Goal: Book appointment/travel/reservation

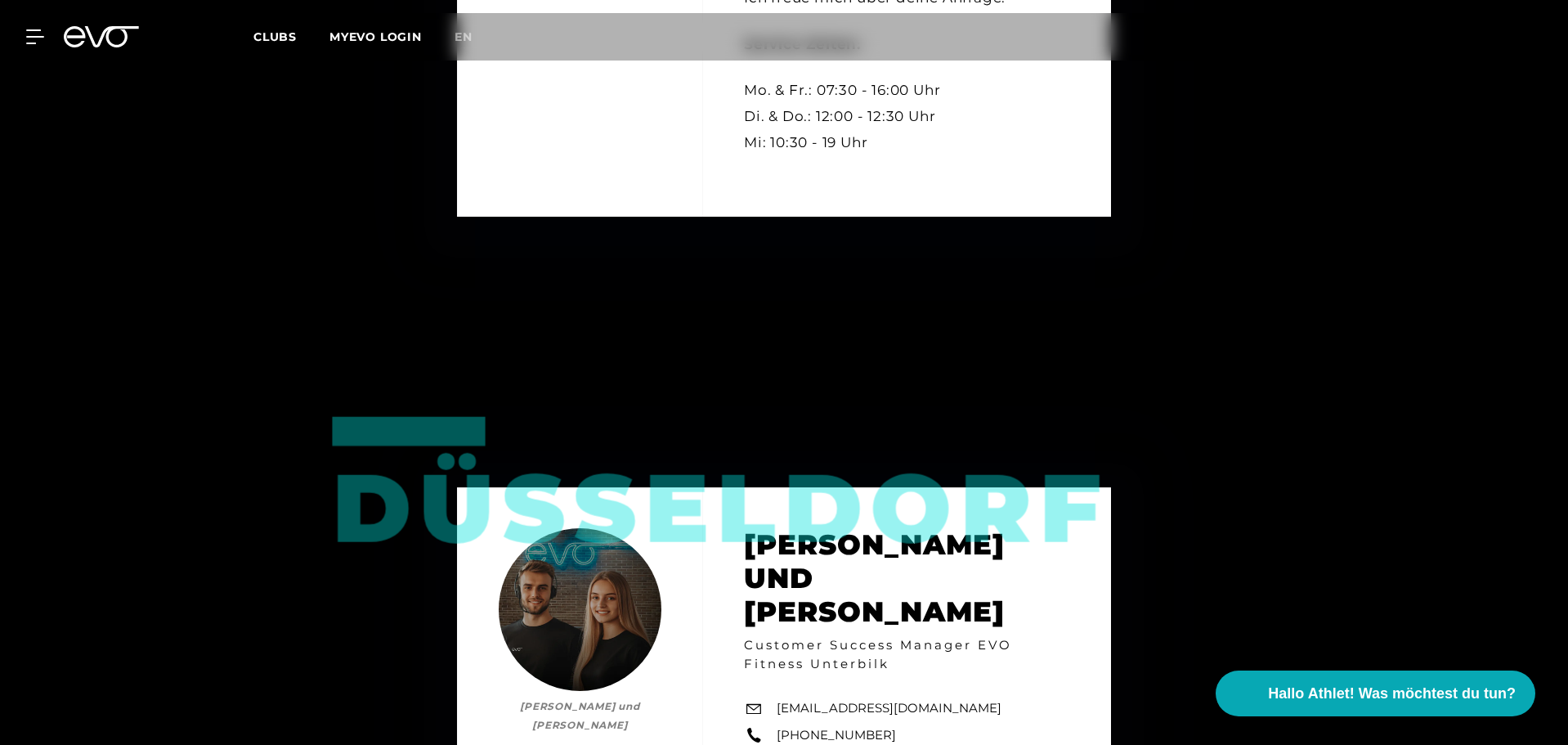
scroll to position [2942, 0]
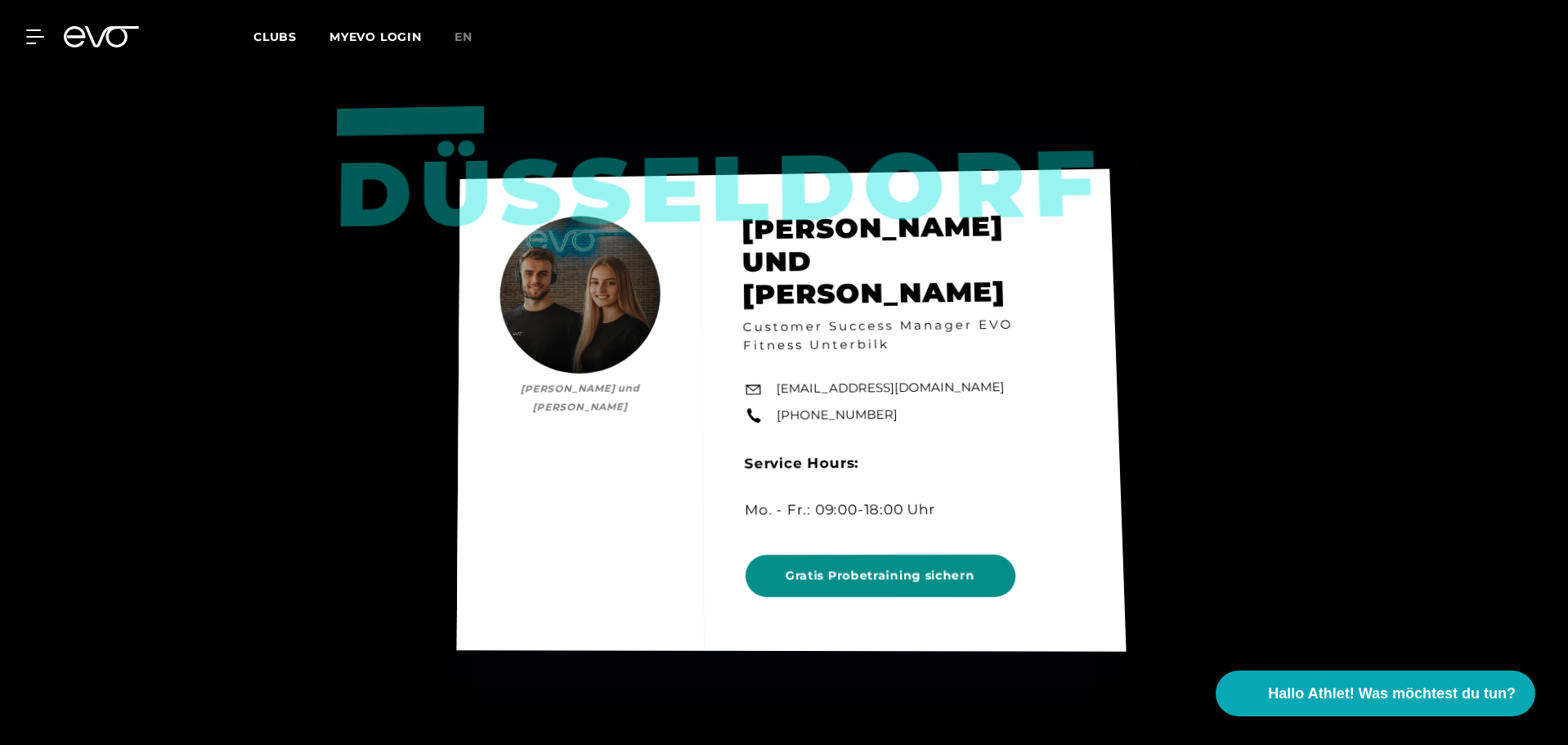
click at [857, 554] on span "Gratis Probetraining sichern" at bounding box center [881, 576] width 270 height 43
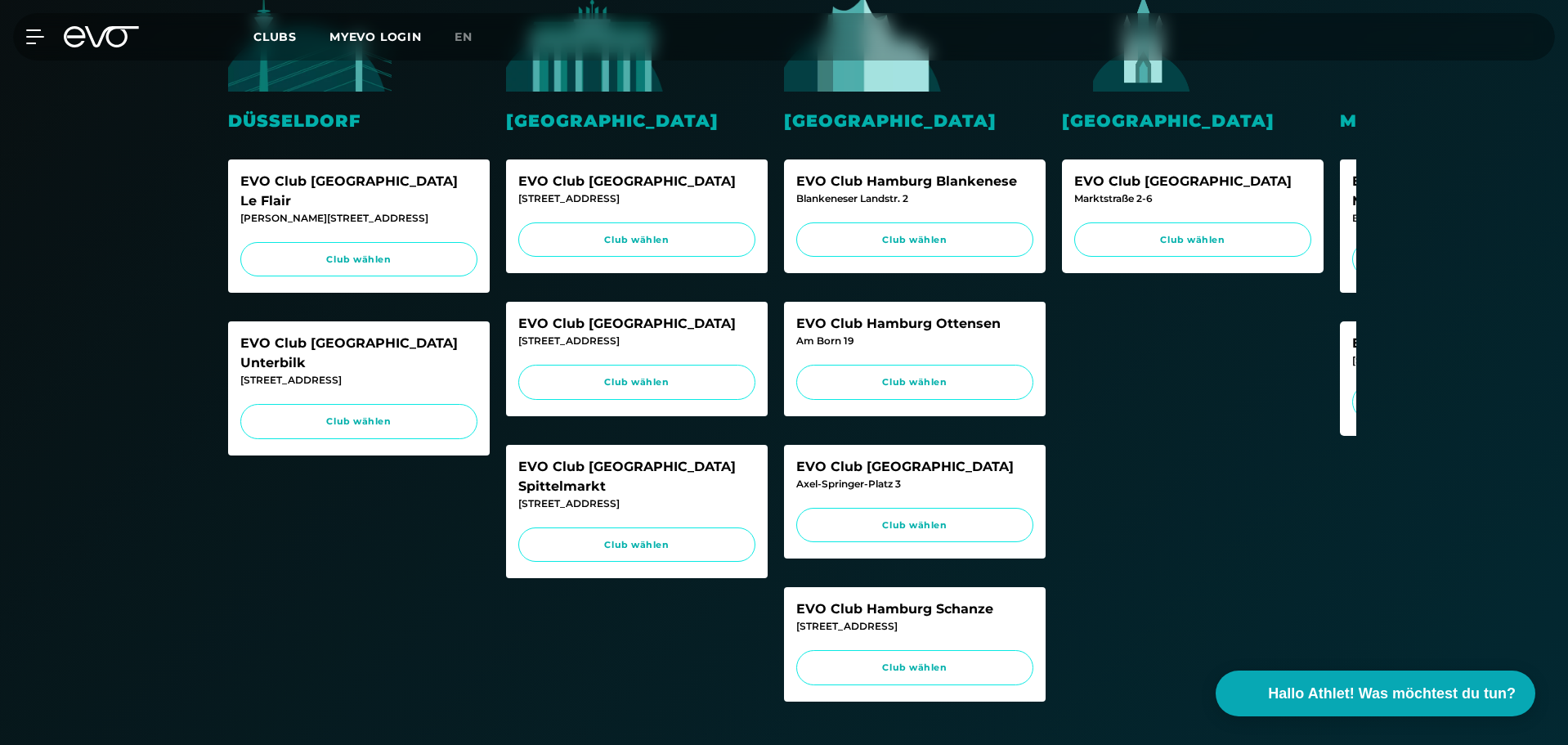
scroll to position [435, 0]
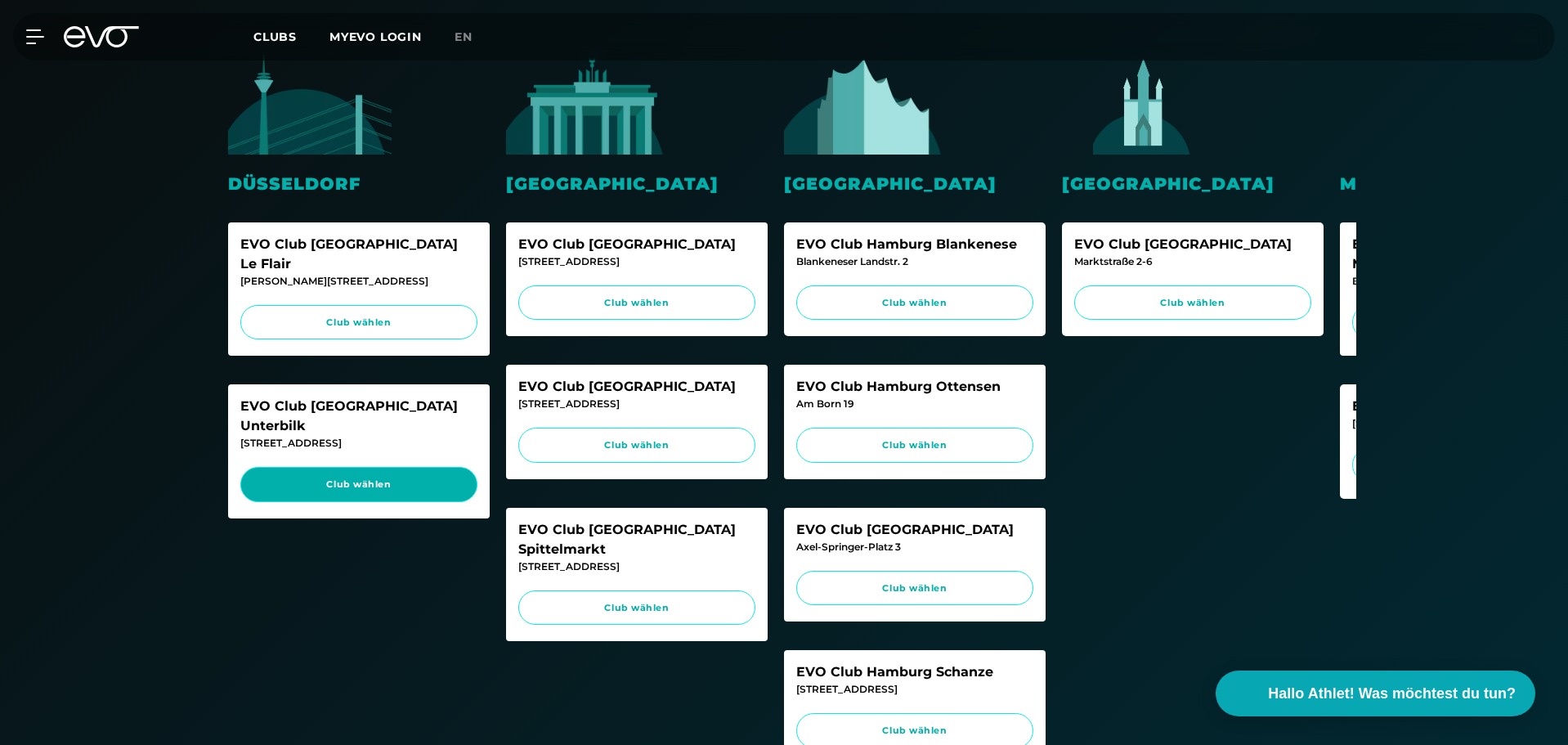
click at [346, 477] on span "Club wählen" at bounding box center [358, 484] width 206 height 14
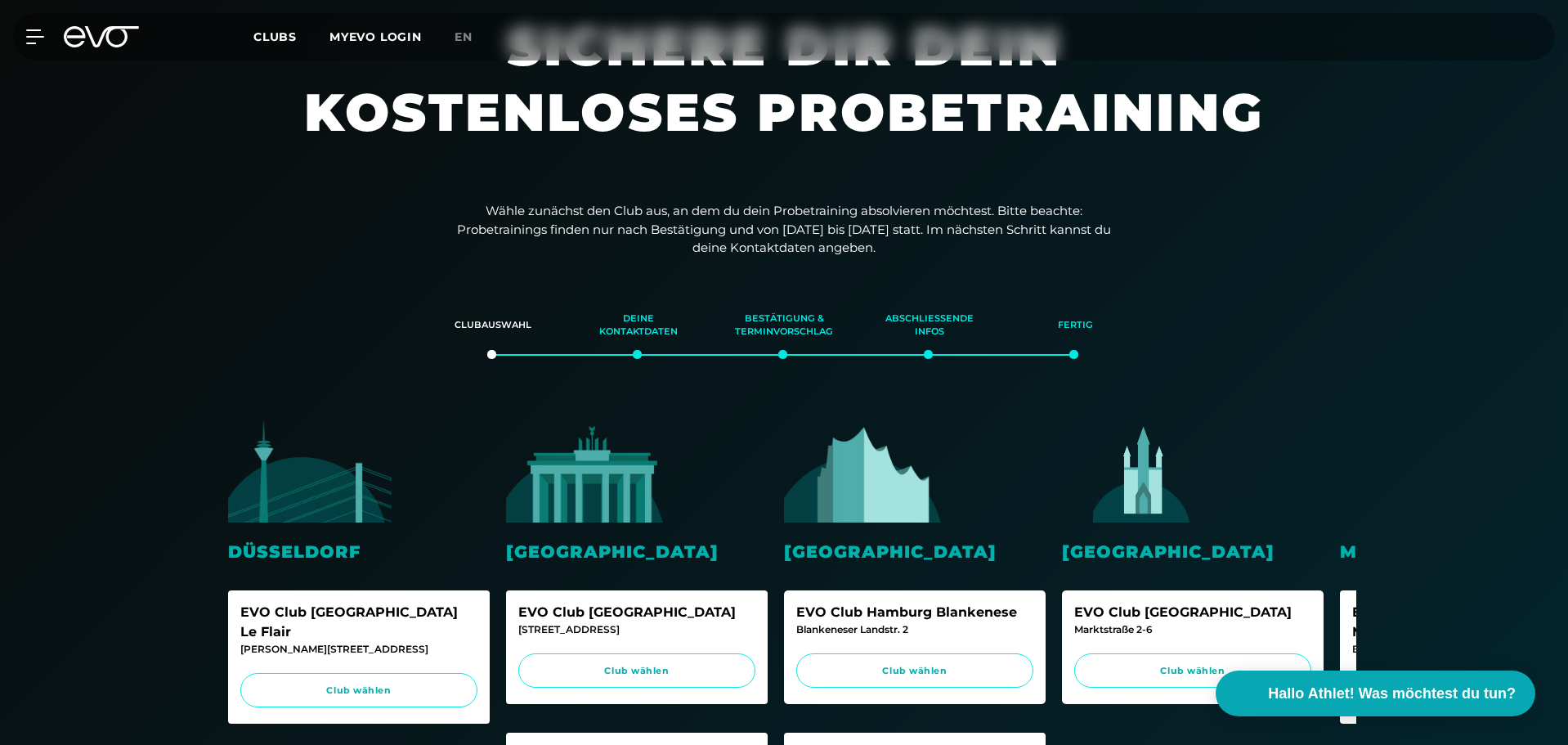
scroll to position [0, 0]
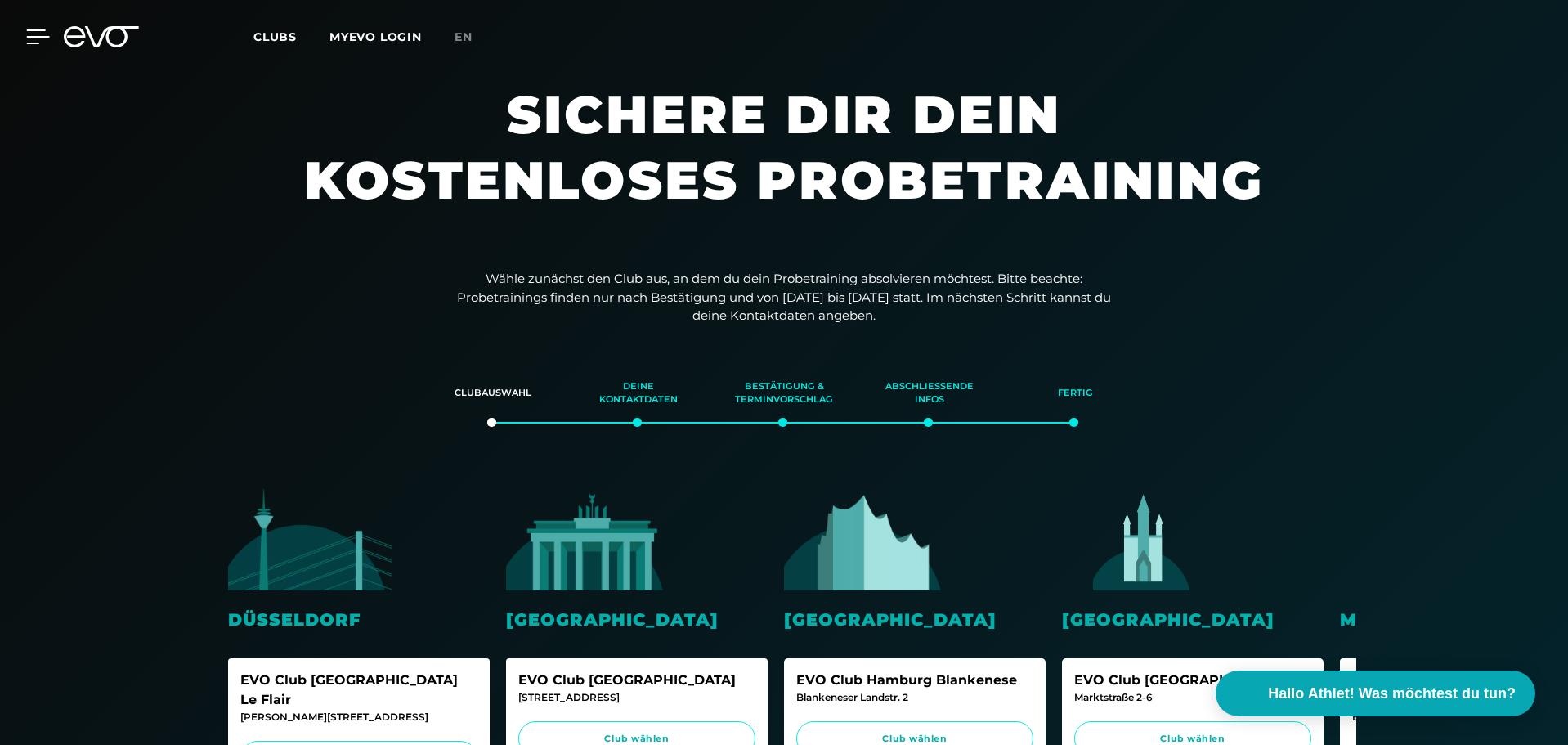
click at [26, 29] on div at bounding box center [25, 36] width 49 height 15
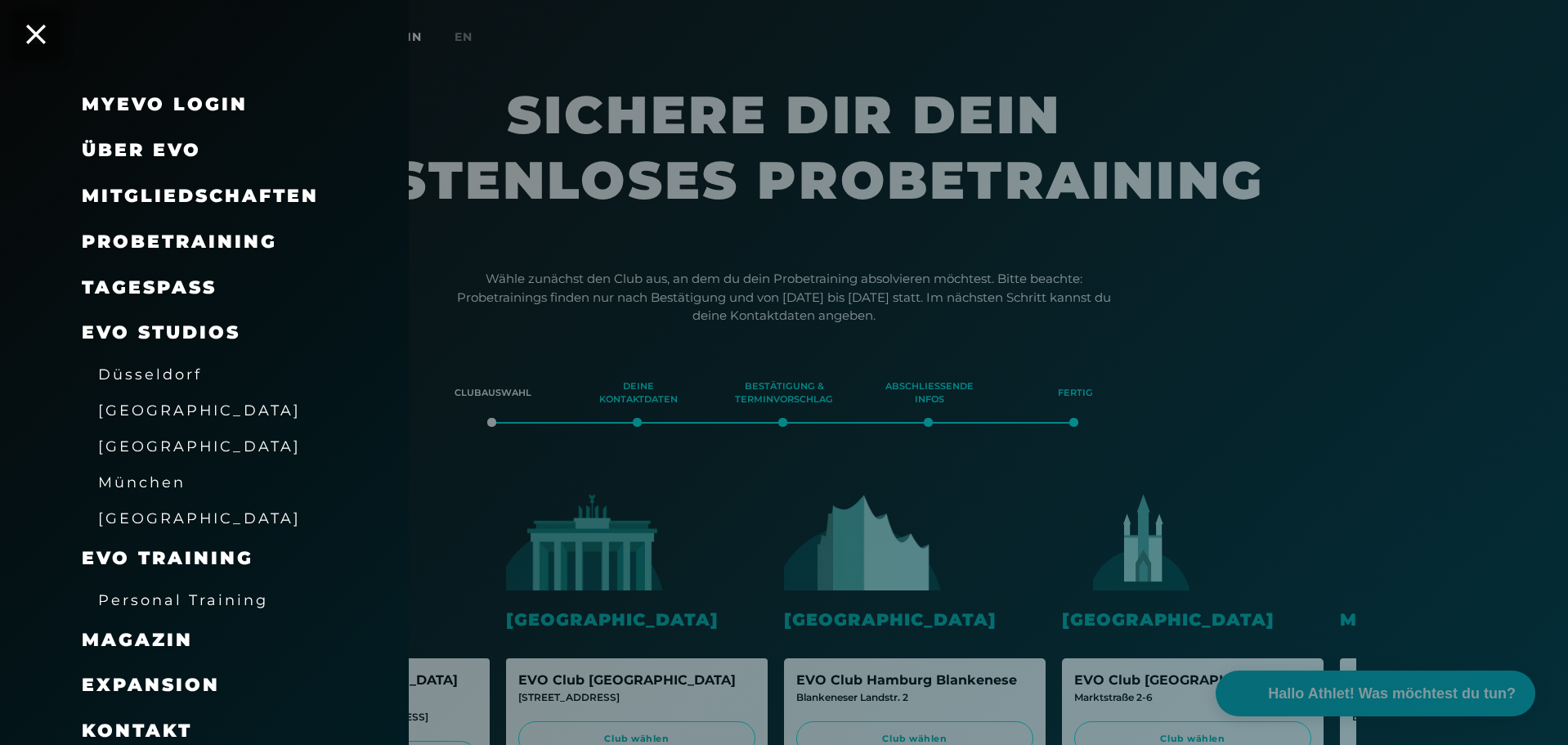
click at [171, 370] on span "Düsseldorf" at bounding box center [150, 374] width 104 height 17
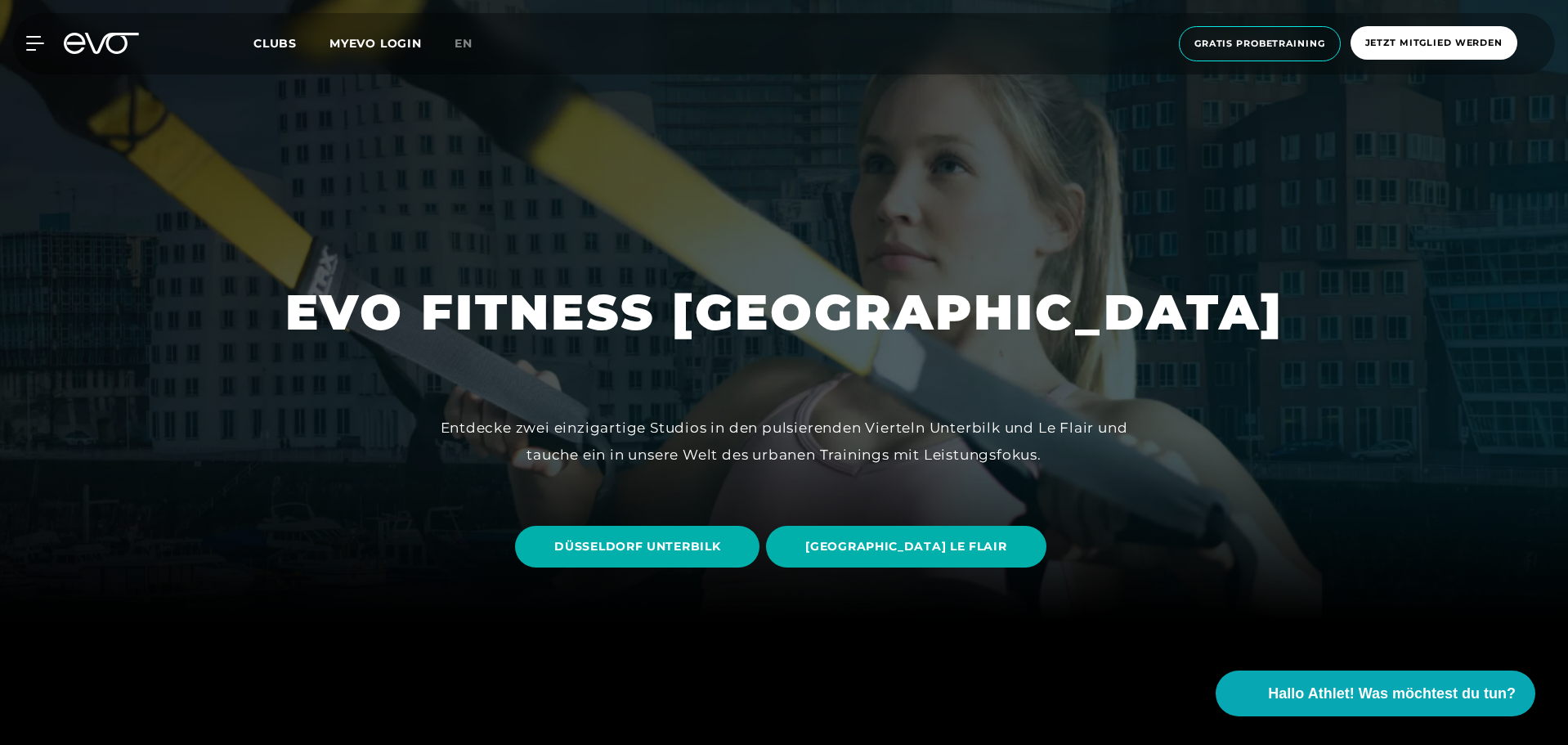
scroll to position [327, 0]
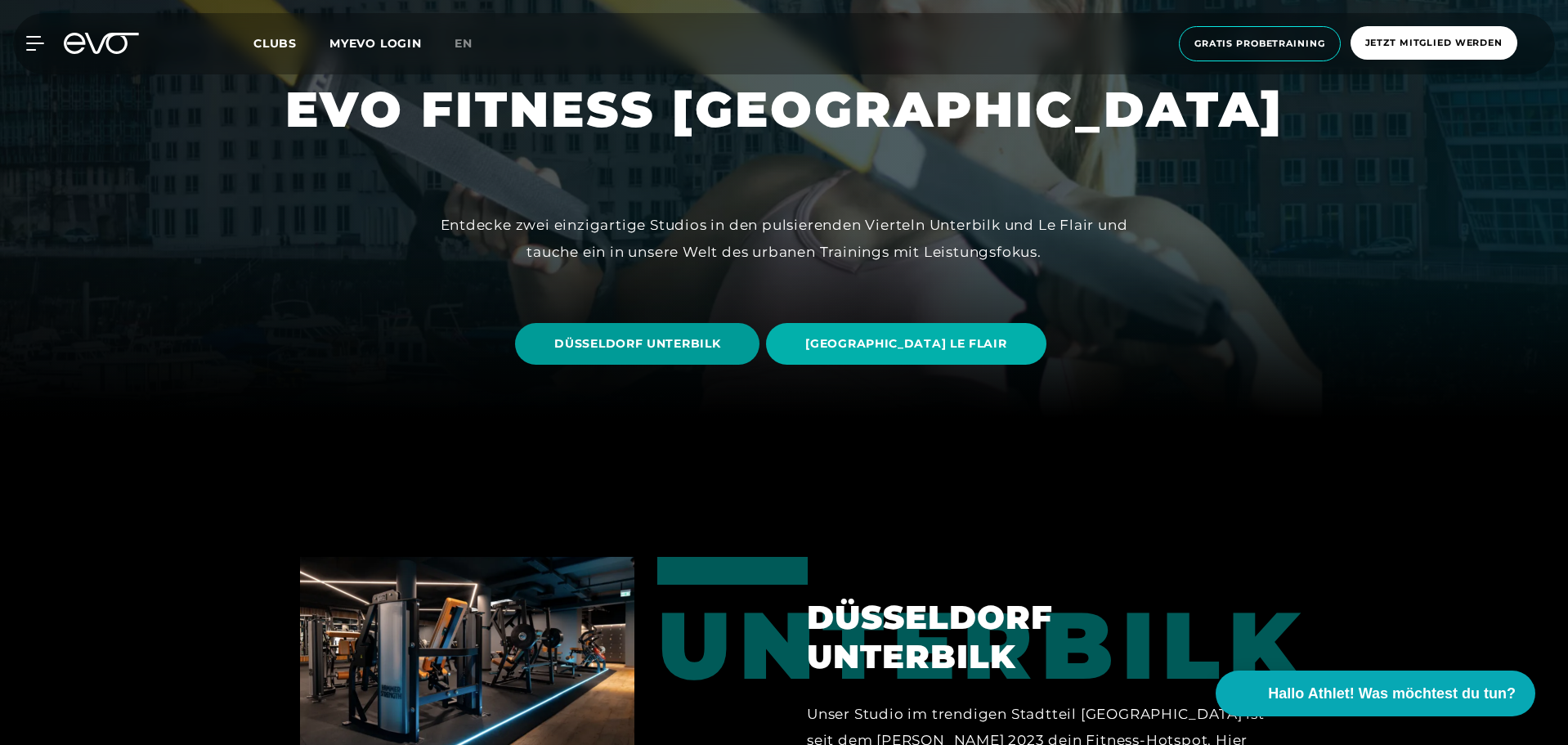
click at [710, 340] on span "DÜSSELDORF UNTERBILK" at bounding box center [637, 344] width 166 height 17
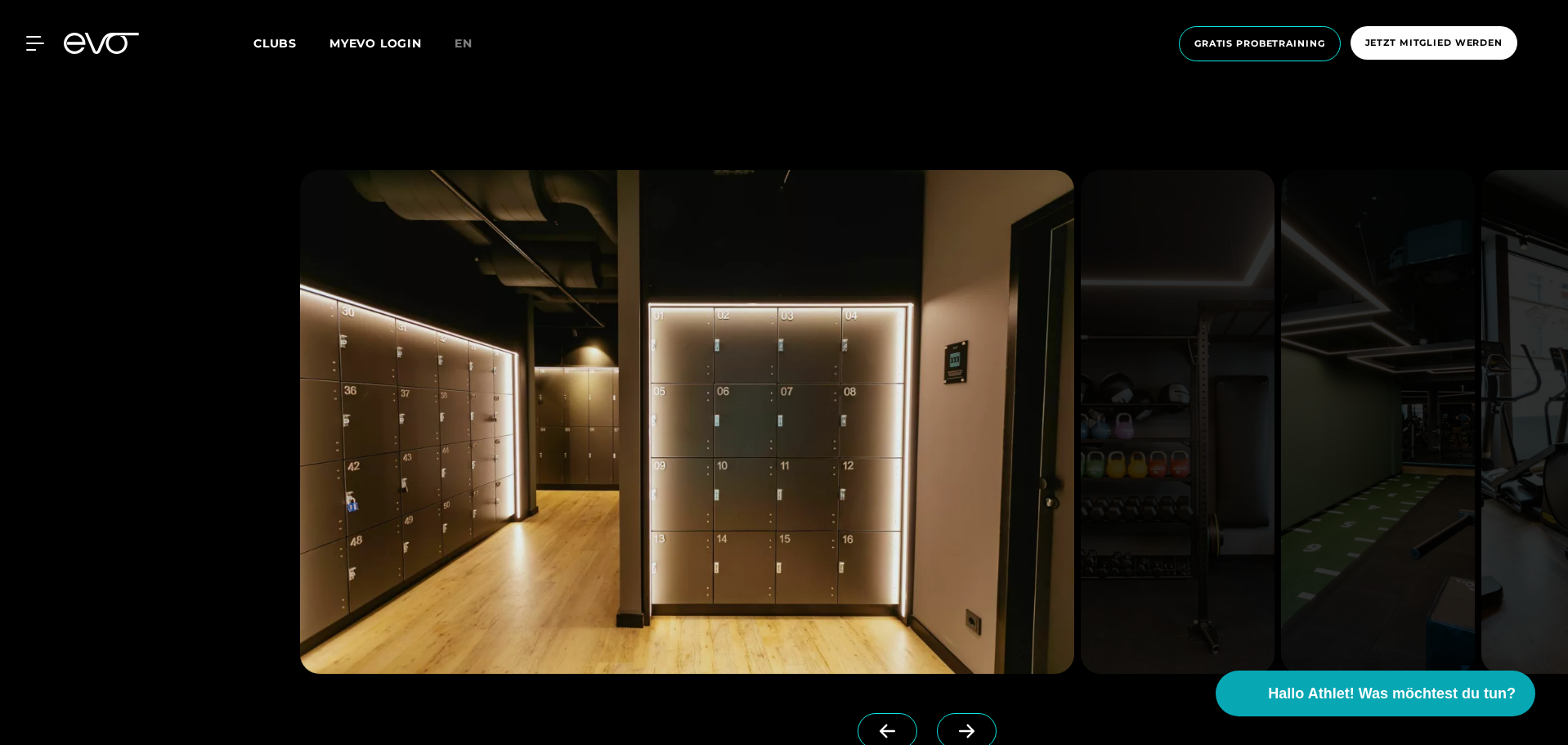
scroll to position [1635, 0]
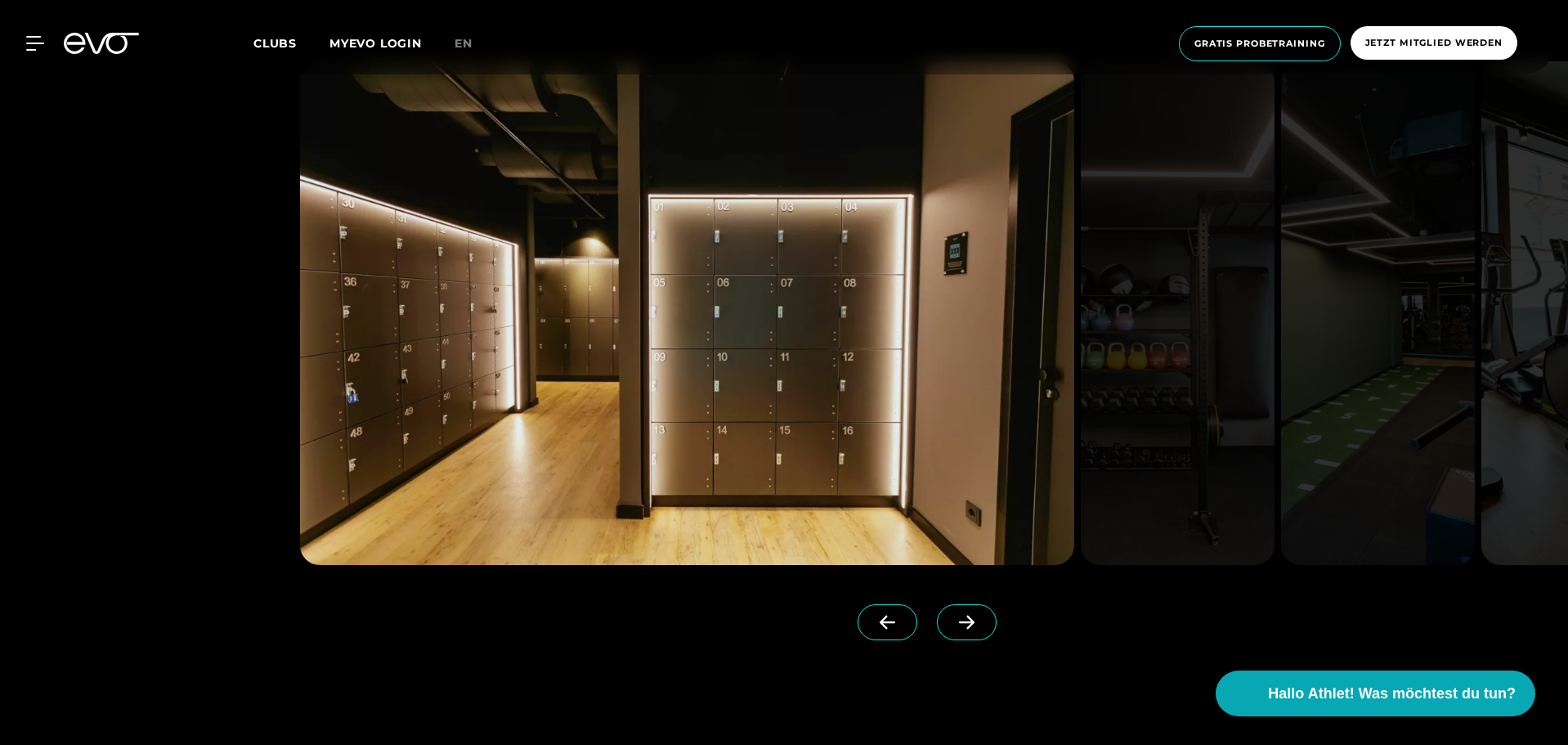
click at [952, 615] on icon at bounding box center [966, 622] width 28 height 15
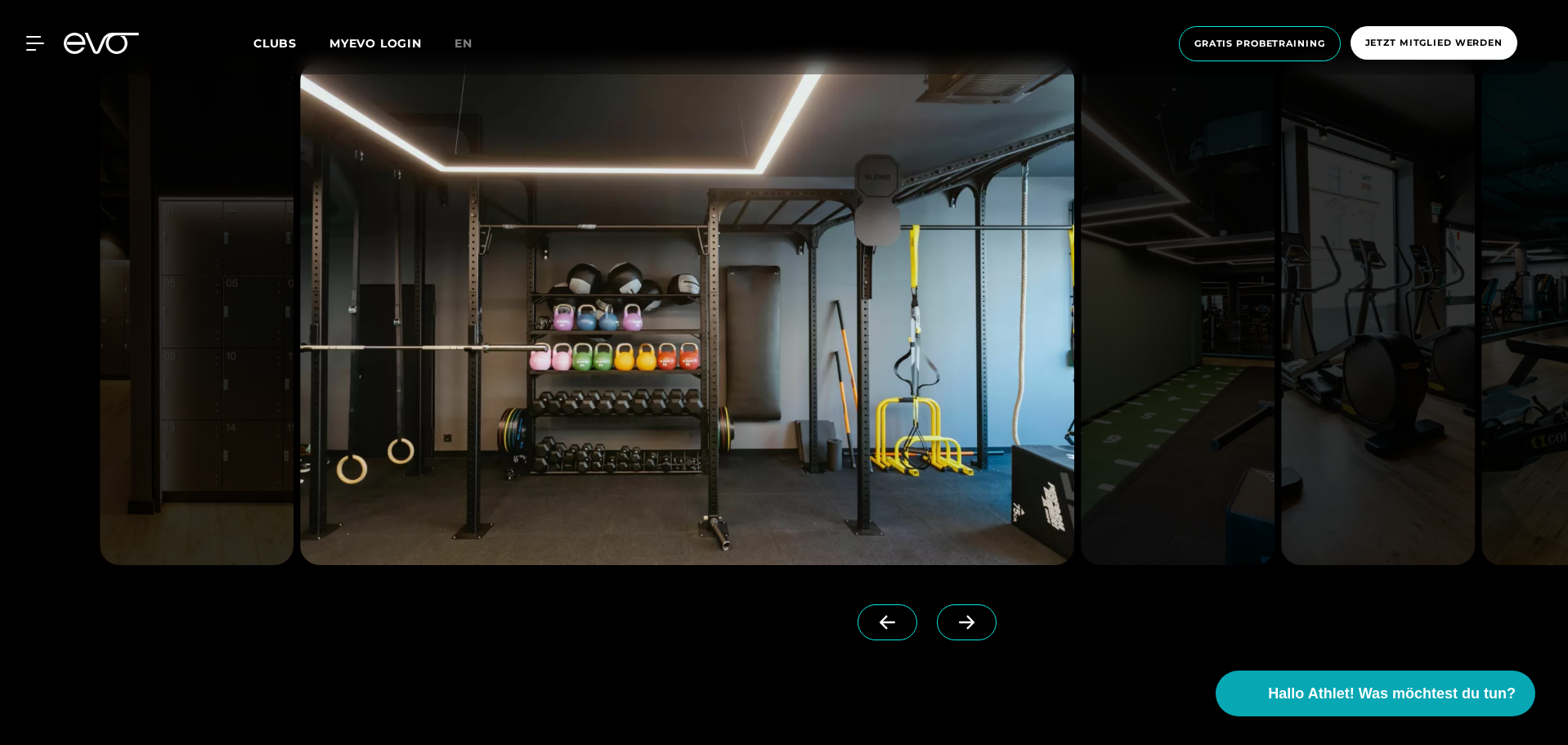
click at [952, 618] on icon at bounding box center [966, 622] width 28 height 15
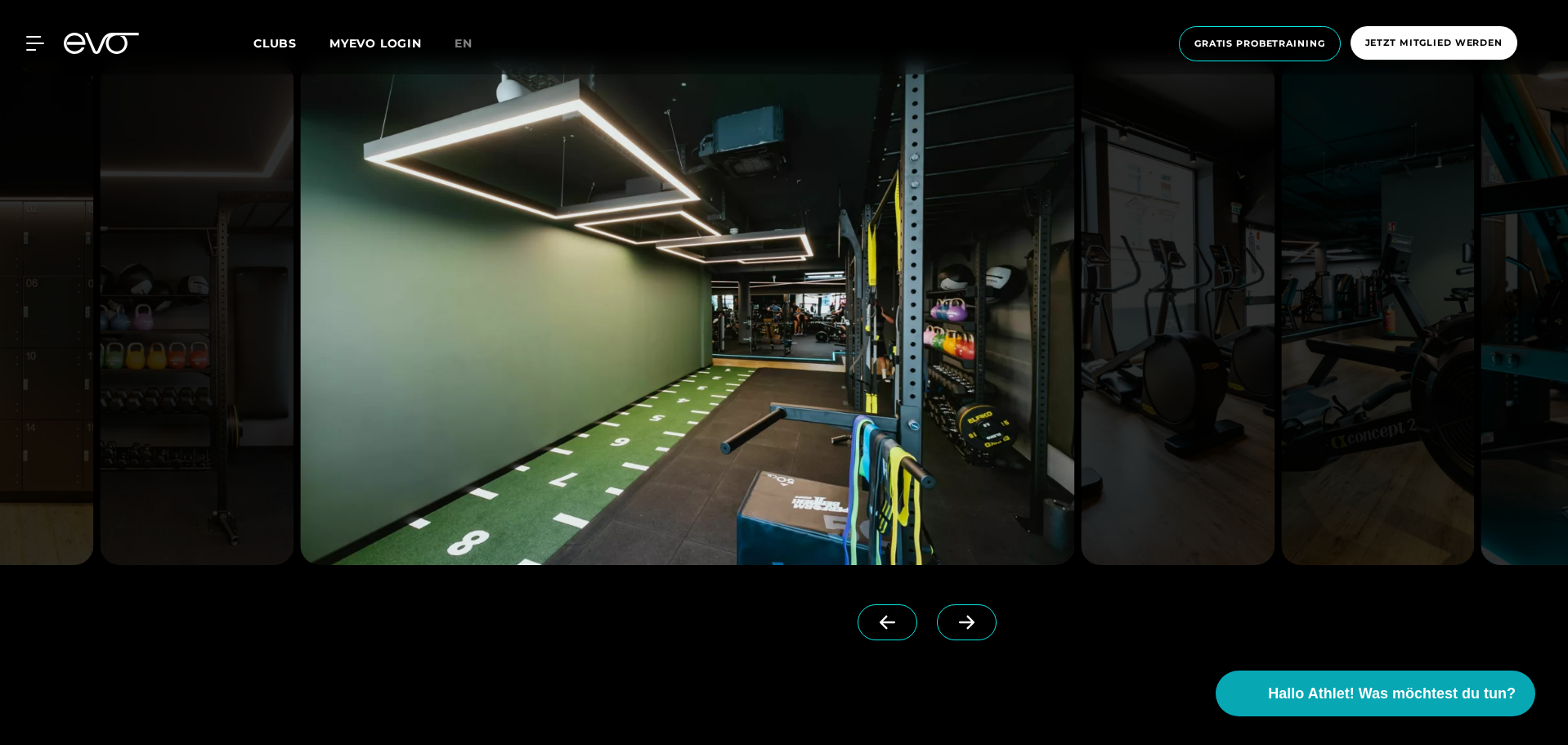
click at [952, 618] on icon at bounding box center [966, 622] width 28 height 15
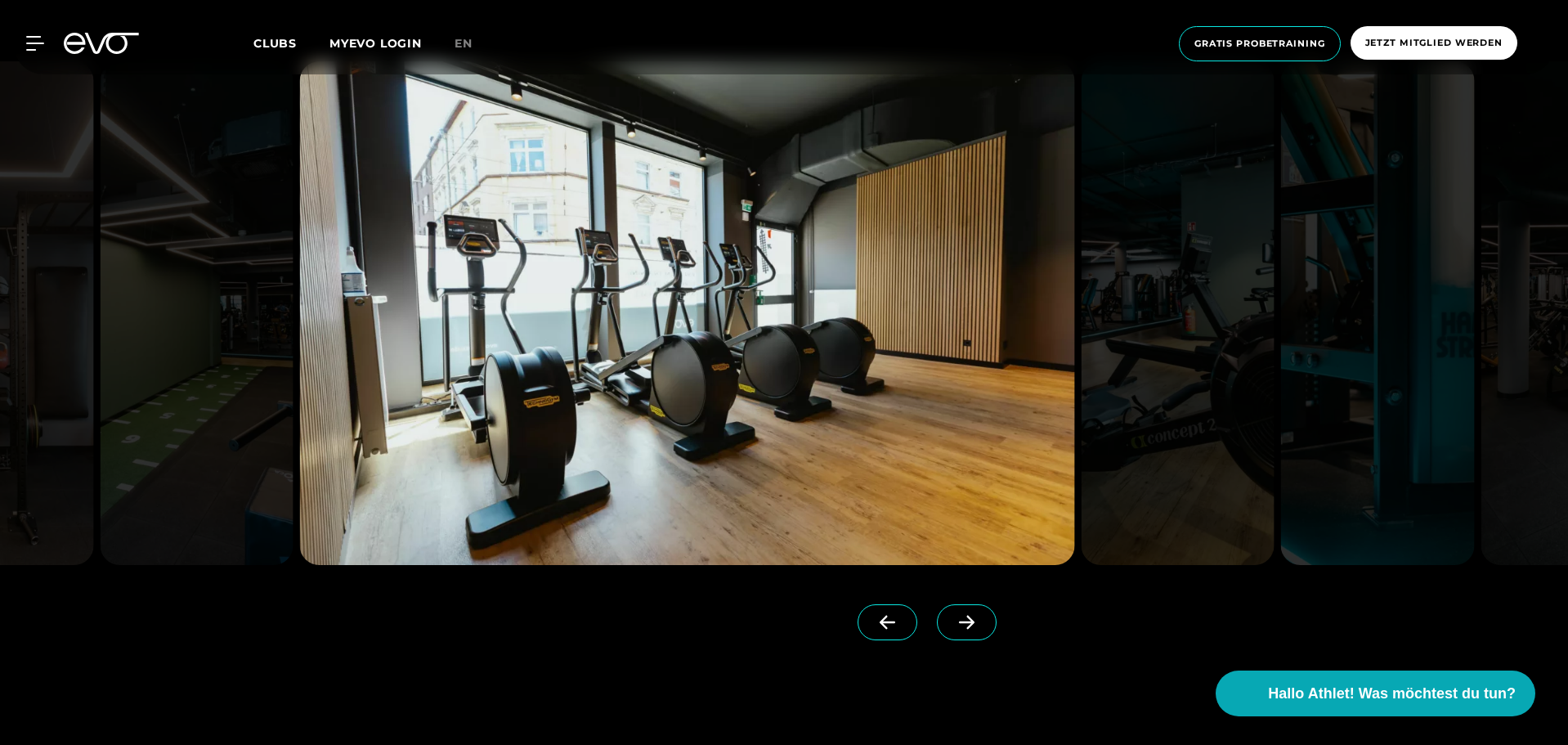
click at [952, 618] on icon at bounding box center [966, 622] width 28 height 15
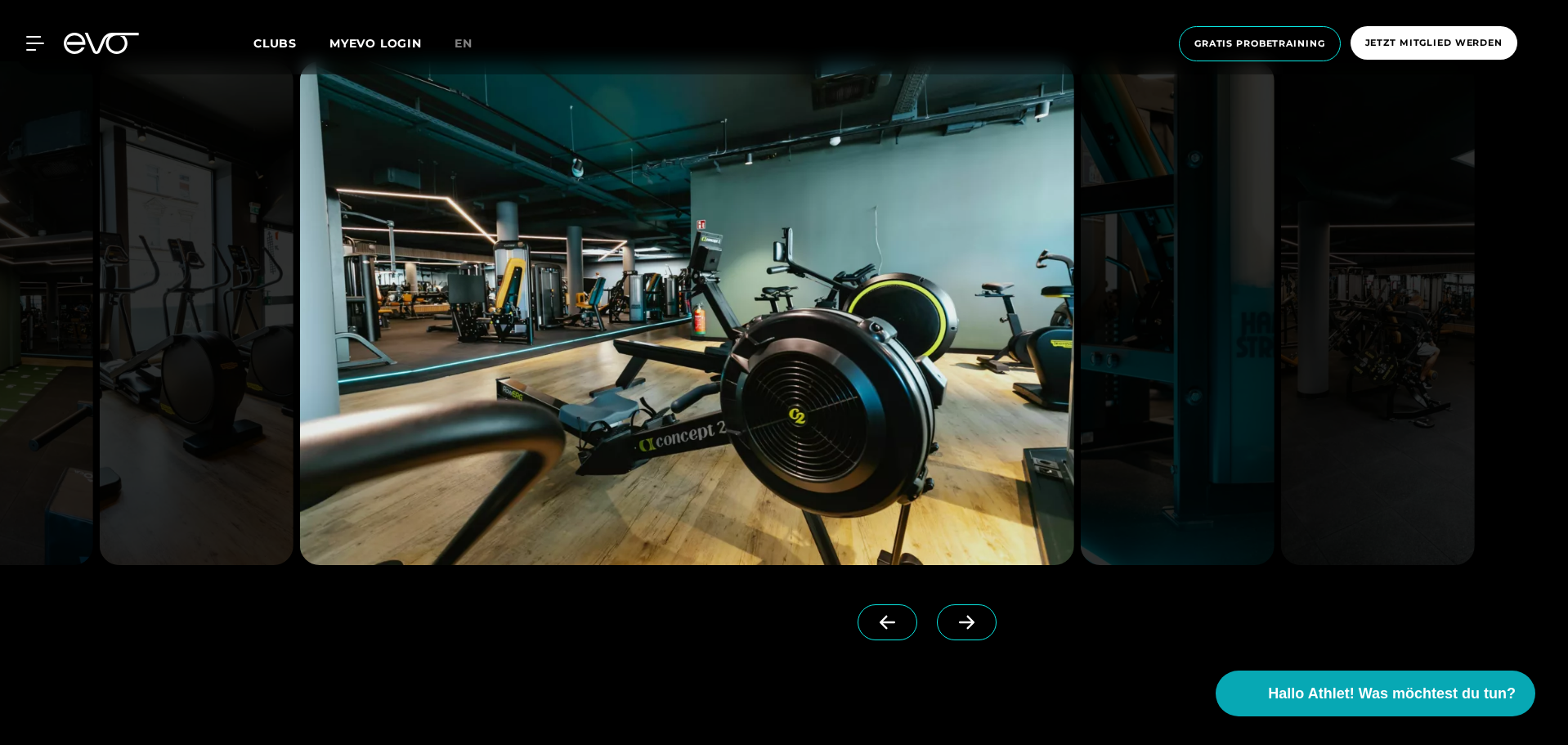
click at [952, 616] on icon at bounding box center [966, 622] width 28 height 15
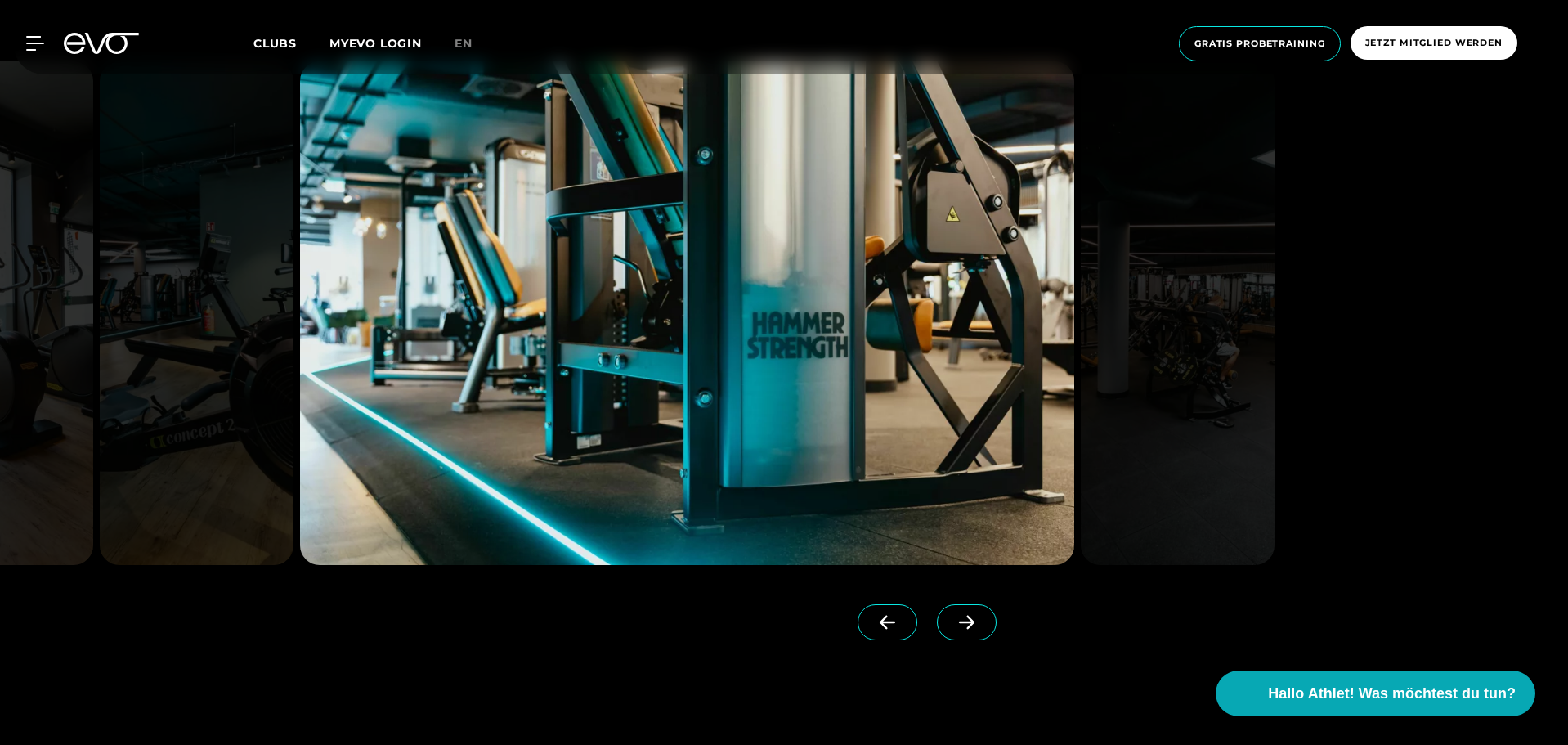
click at [937, 614] on span at bounding box center [967, 622] width 60 height 36
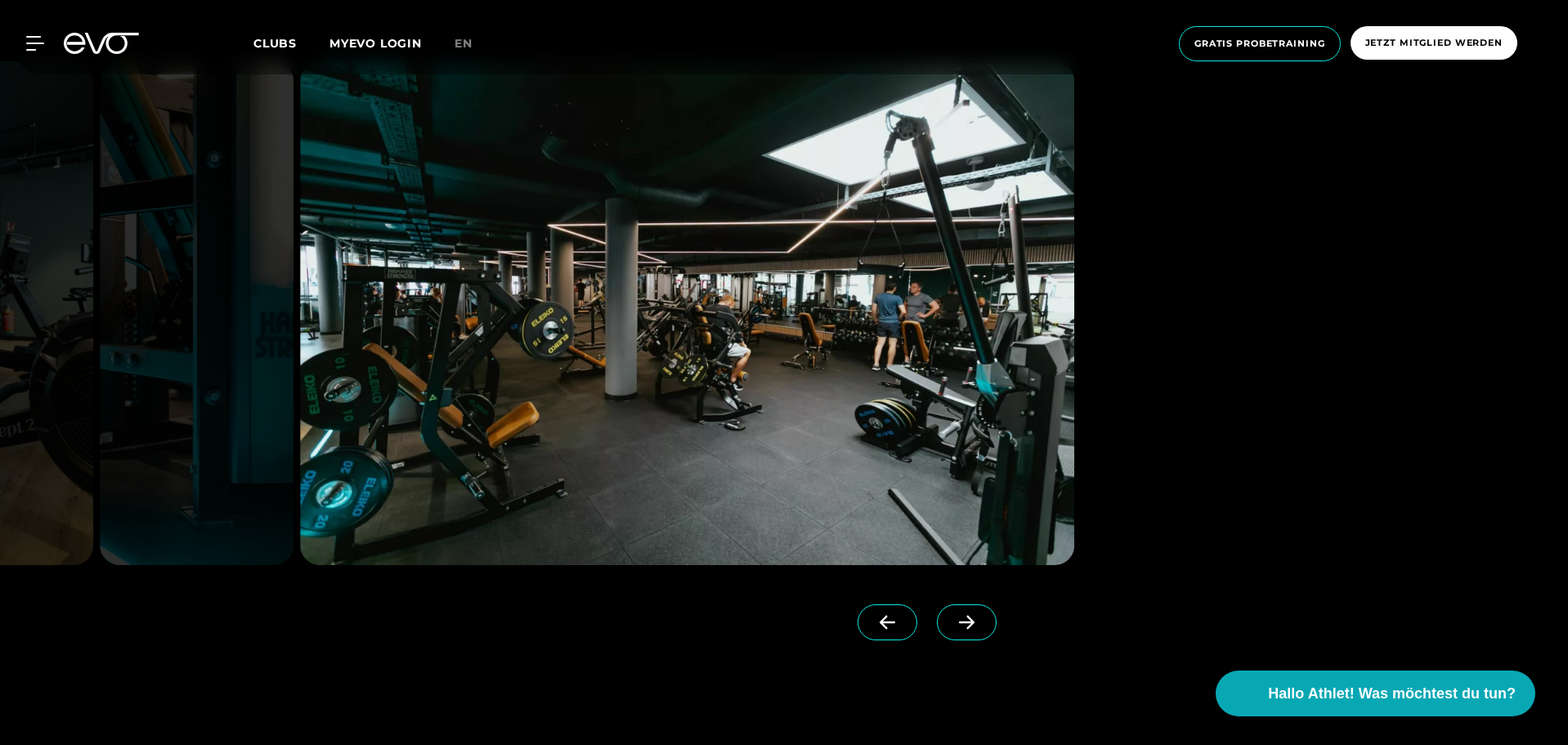
click at [955, 630] on span at bounding box center [967, 622] width 60 height 36
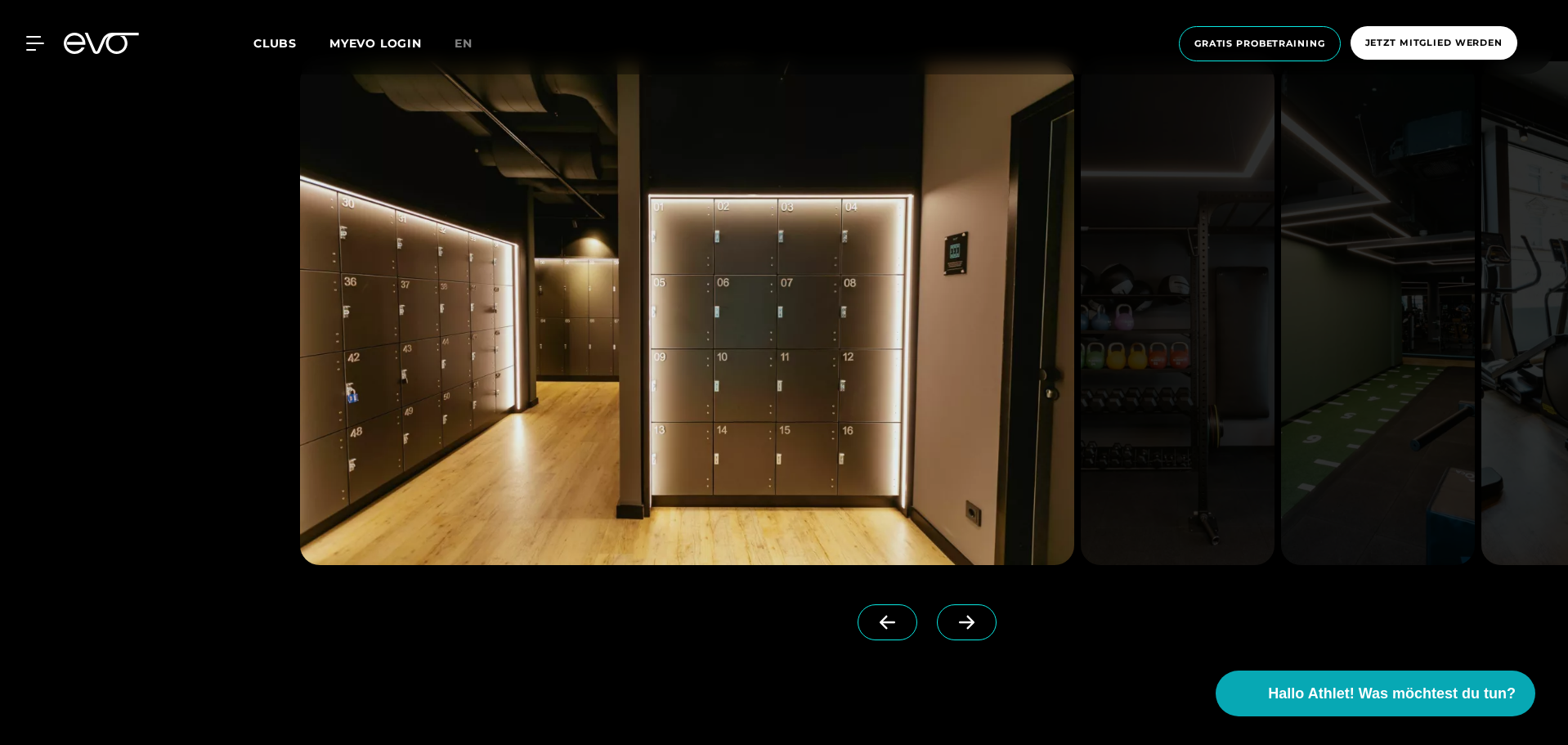
click at [955, 630] on span at bounding box center [967, 622] width 60 height 36
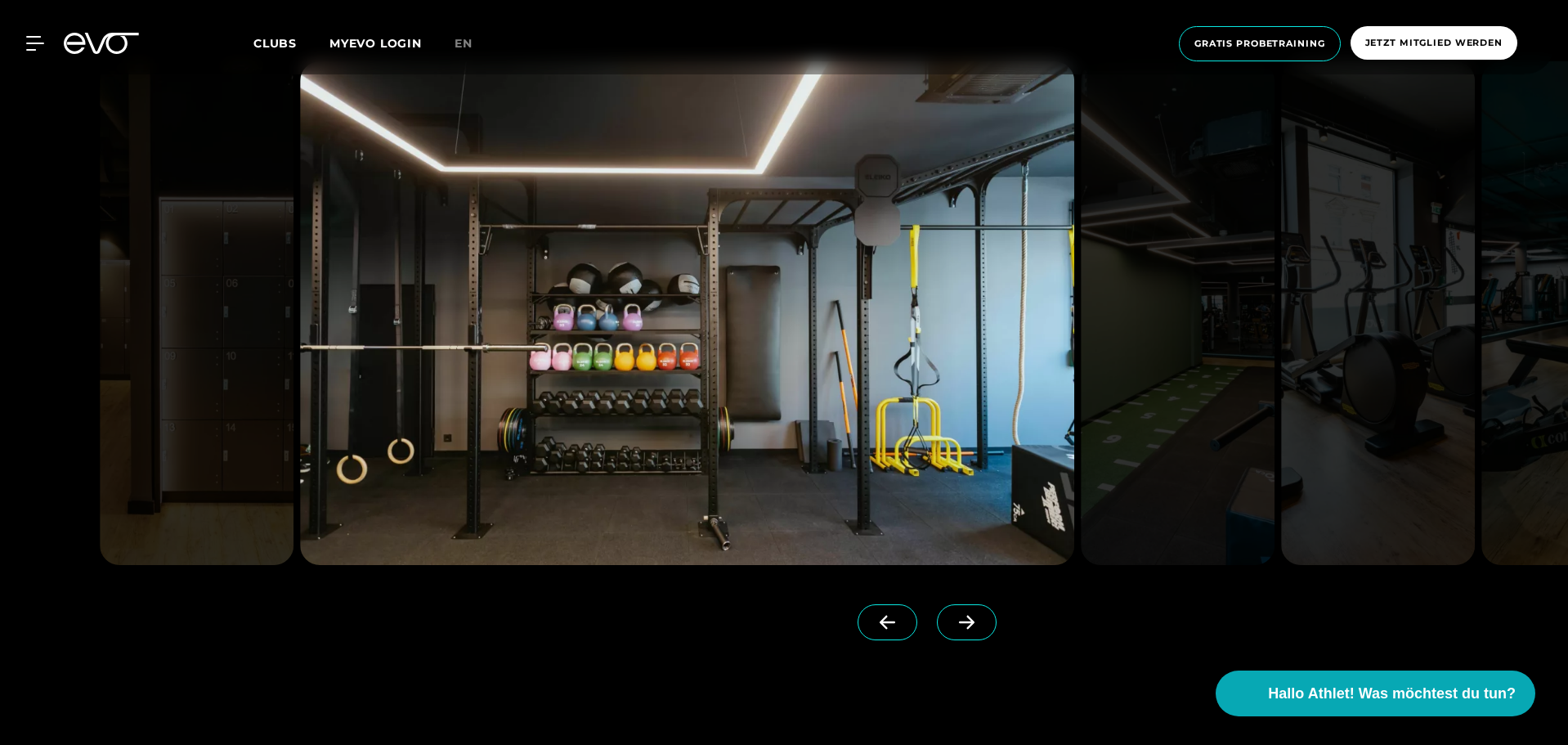
click at [955, 630] on span at bounding box center [967, 622] width 60 height 36
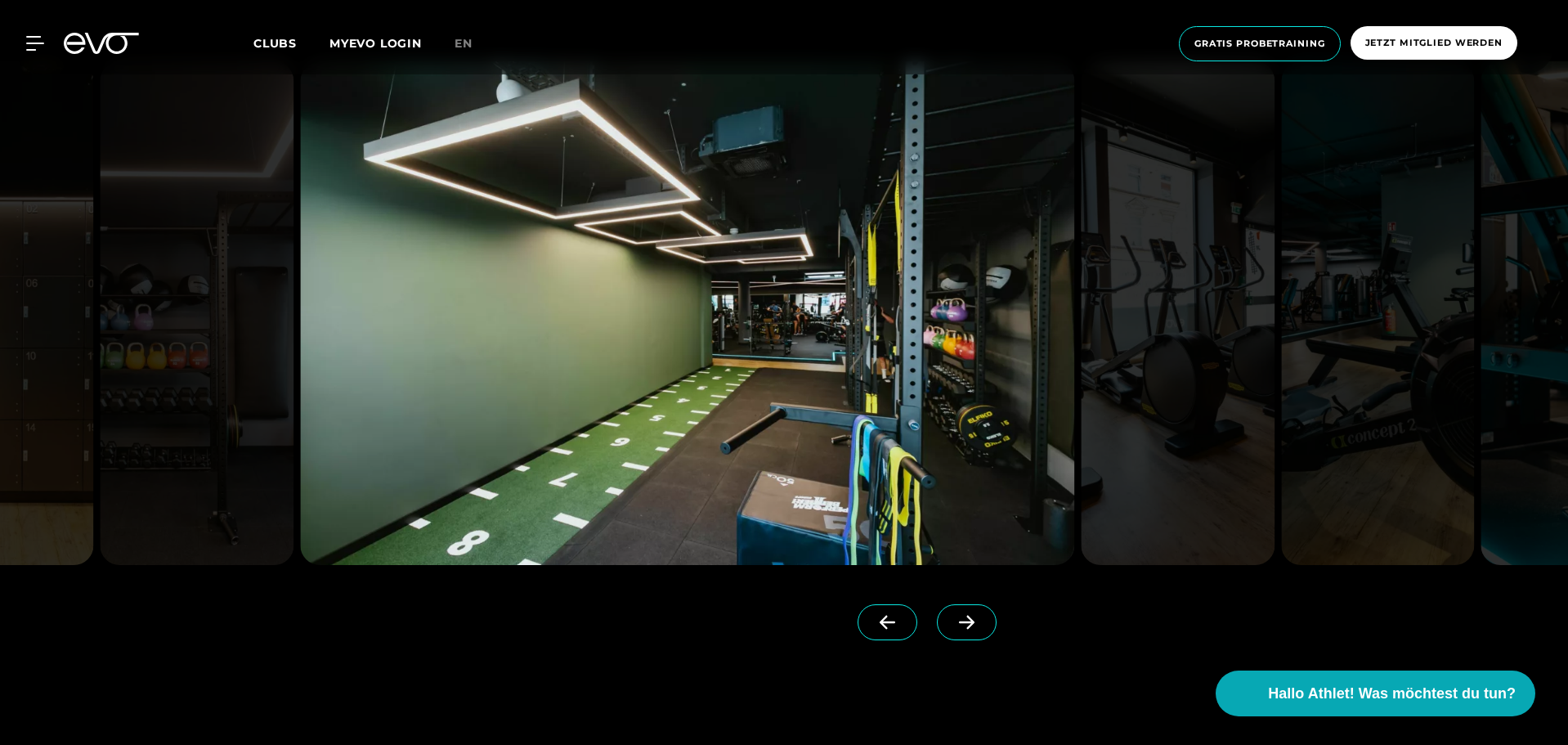
click at [955, 630] on span at bounding box center [967, 622] width 60 height 36
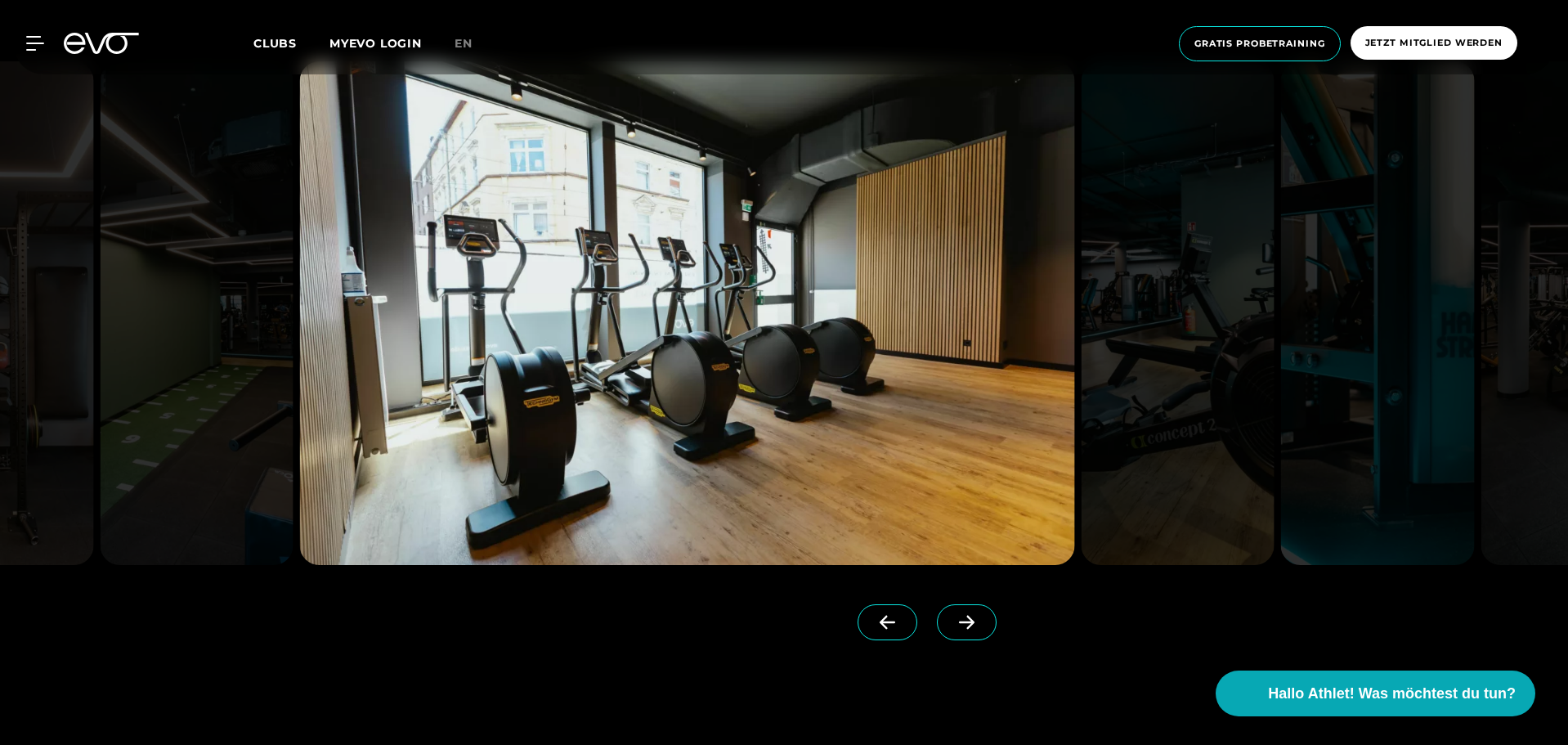
click at [955, 630] on span at bounding box center [967, 622] width 60 height 36
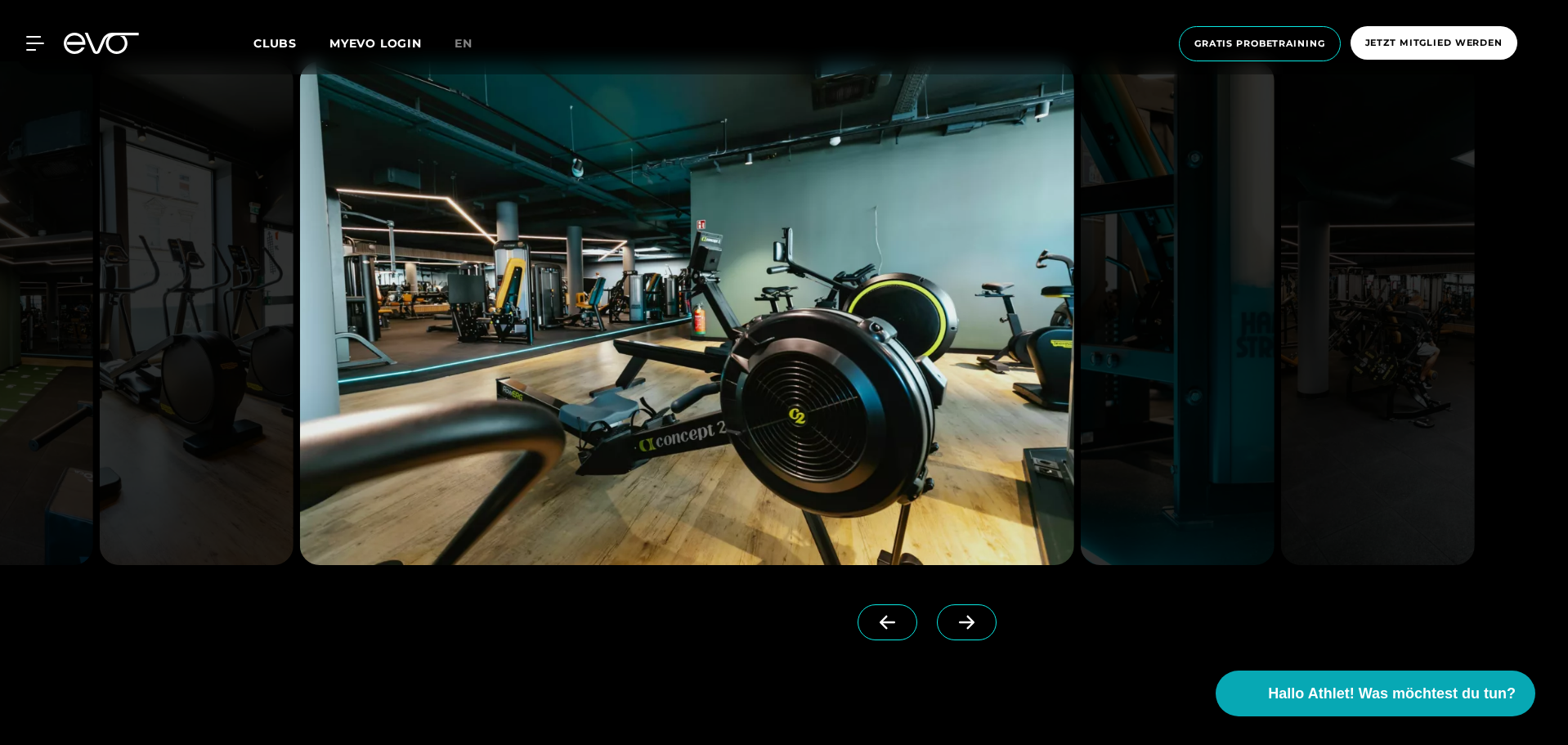
click at [955, 630] on span at bounding box center [967, 622] width 60 height 36
